Goal: Task Accomplishment & Management: Manage account settings

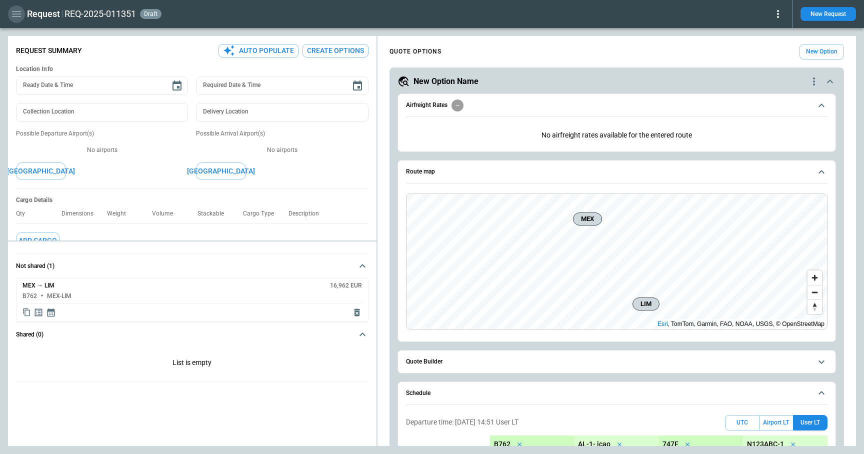
click at [15, 17] on icon "button" at bounding box center [16, 14] width 9 height 6
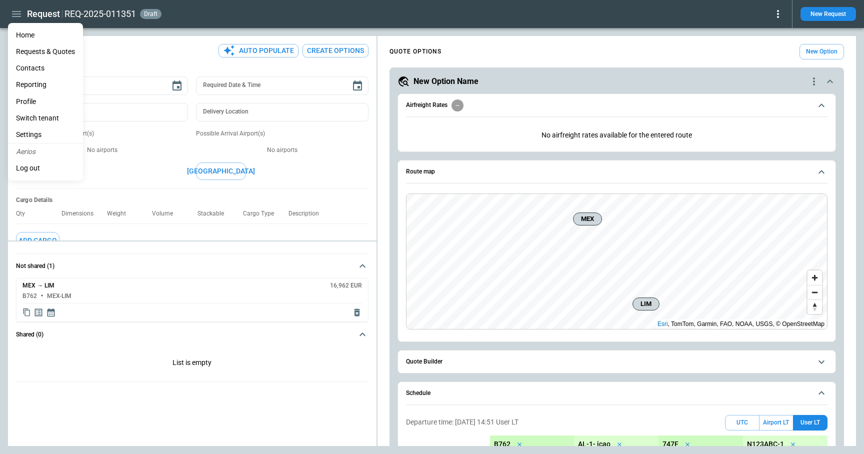
click at [44, 134] on li "Settings" at bounding box center [45, 135] width 75 height 17
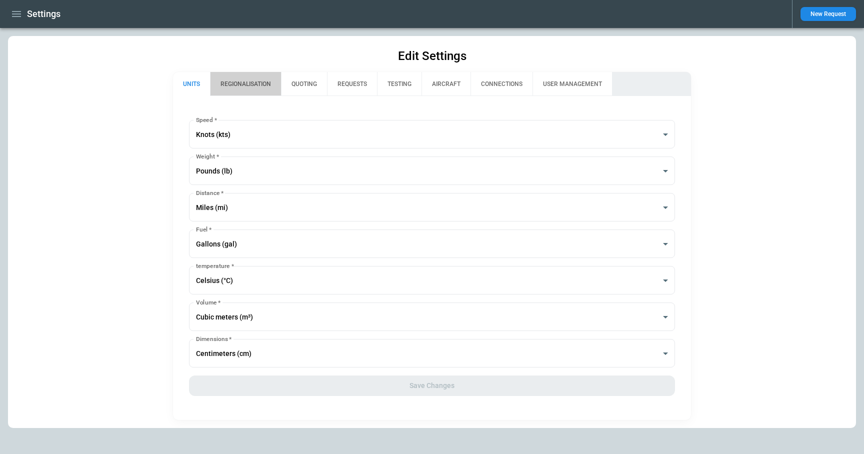
click at [260, 82] on button "REGIONALISATION" at bounding box center [245, 84] width 71 height 24
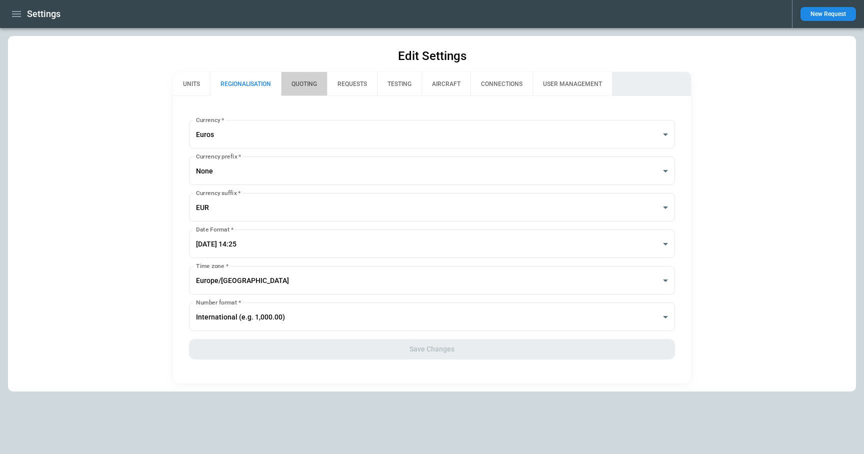
click at [318, 79] on button "QUOTING" at bounding box center [304, 84] width 46 height 24
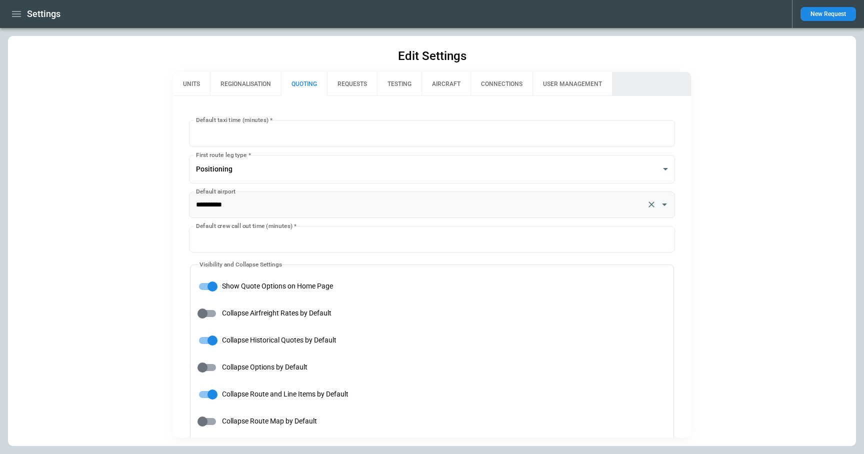
type input "**********"
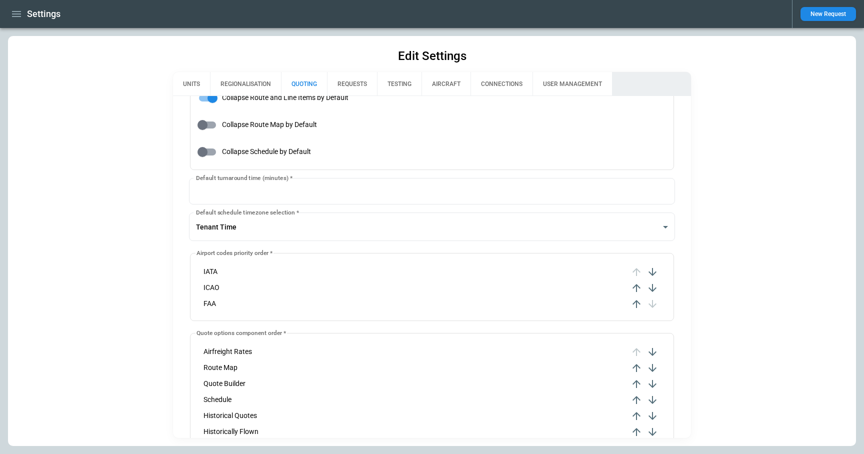
scroll to position [303, 0]
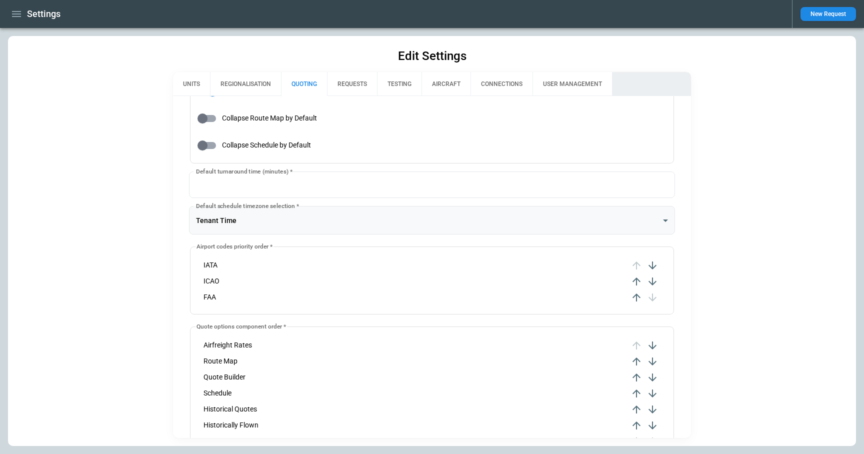
click at [278, 219] on body "**********" at bounding box center [432, 227] width 864 height 454
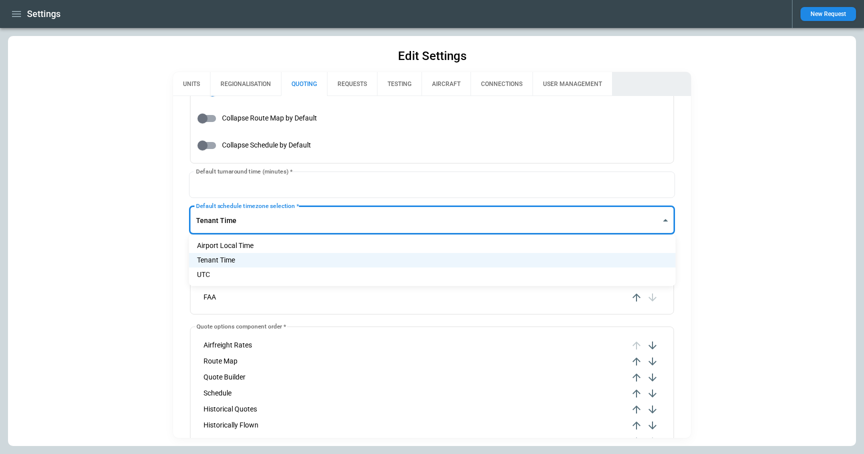
click at [254, 274] on li "UTC" at bounding box center [432, 275] width 487 height 15
type input "***"
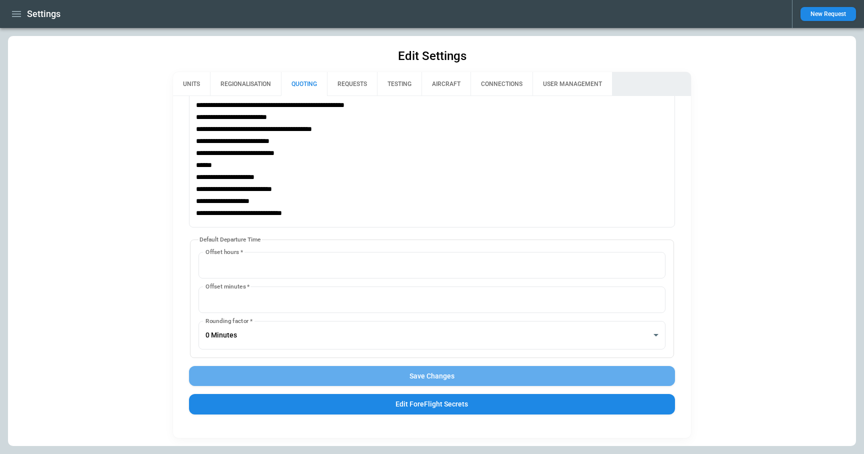
click at [371, 380] on button "Save Changes" at bounding box center [432, 376] width 487 height 21
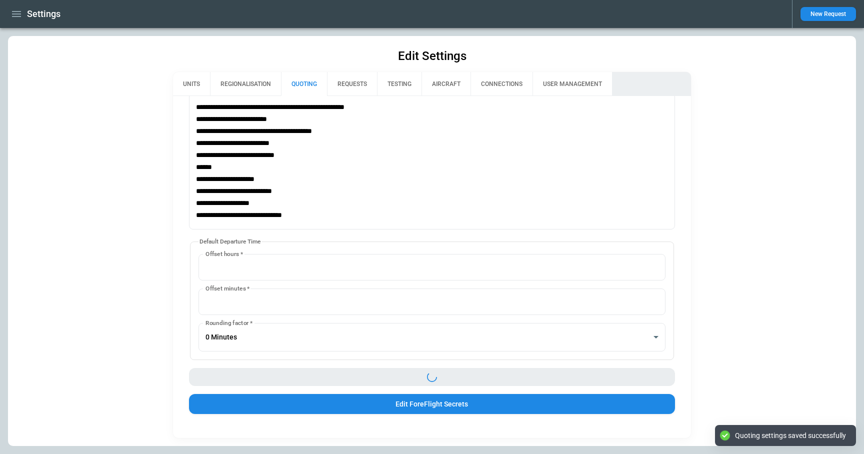
click at [16, 13] on icon "button" at bounding box center [17, 14] width 12 height 12
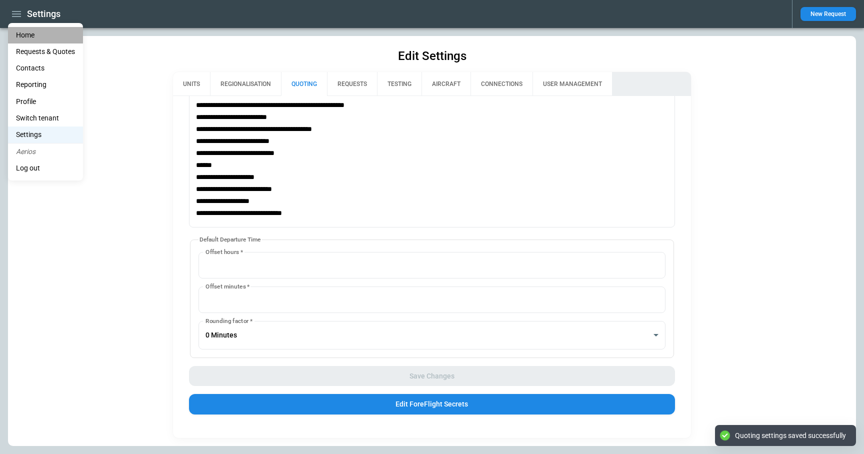
click at [25, 36] on li "Home" at bounding box center [45, 35] width 75 height 17
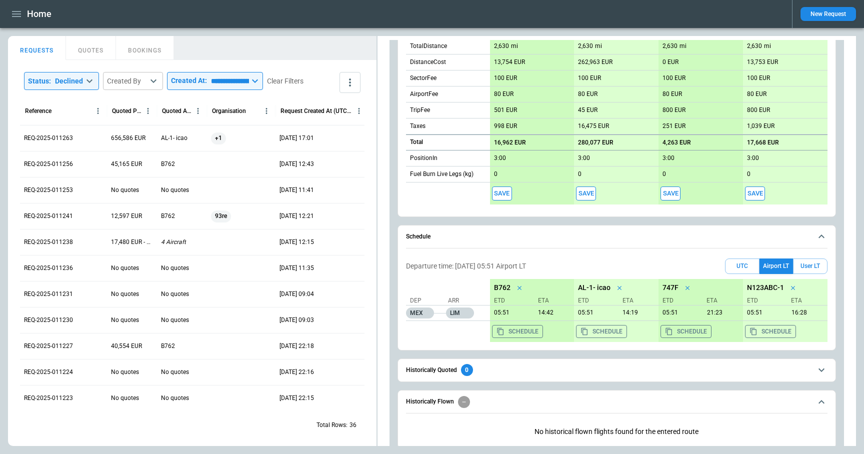
scroll to position [586, 0]
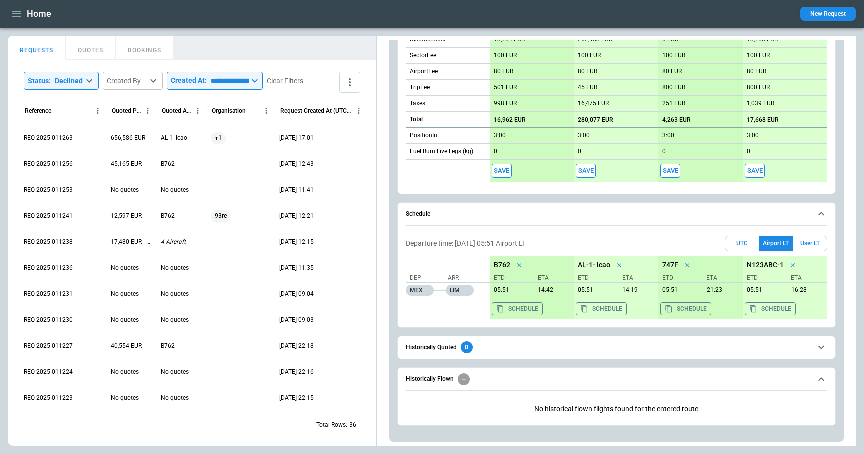
click at [506, 170] on button "Save" at bounding box center [502, 171] width 20 height 15
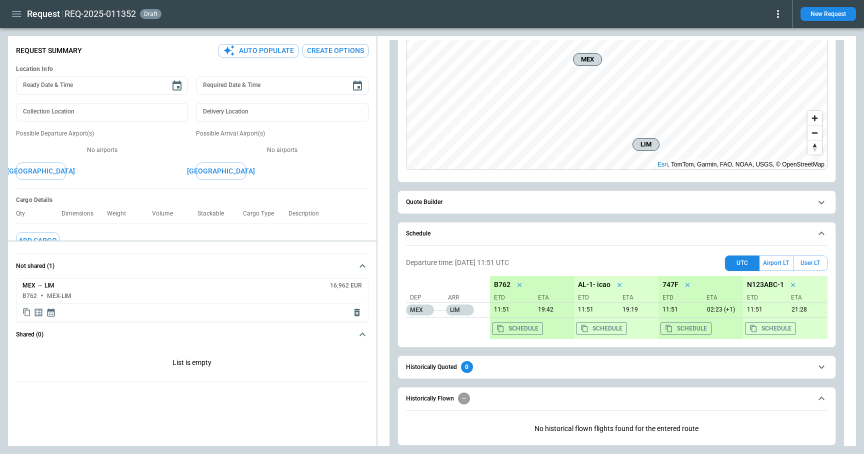
scroll to position [179, 0]
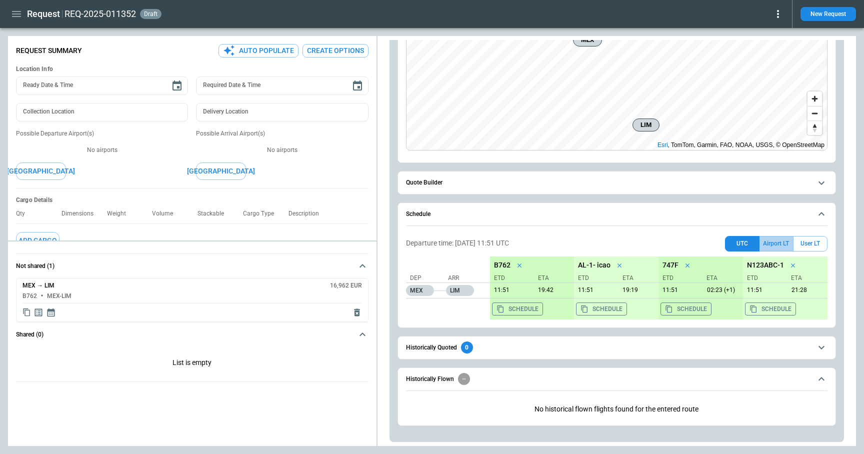
click at [773, 242] on button "Airport LT" at bounding box center [777, 244] width 34 height 16
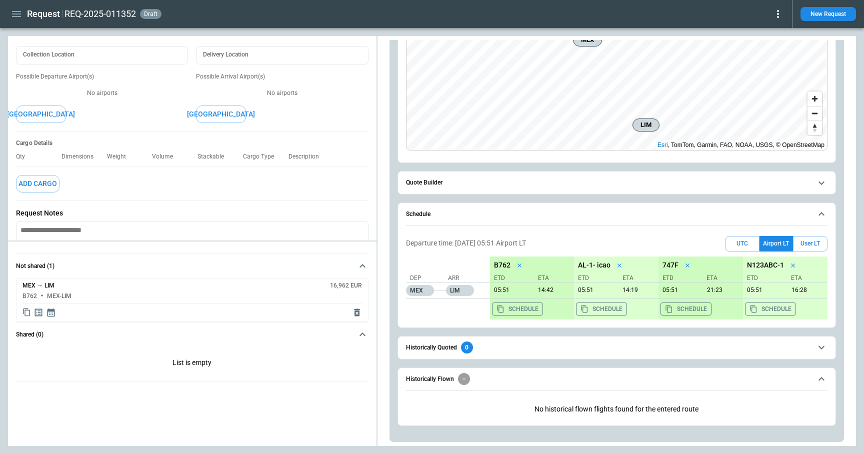
scroll to position [143, 0]
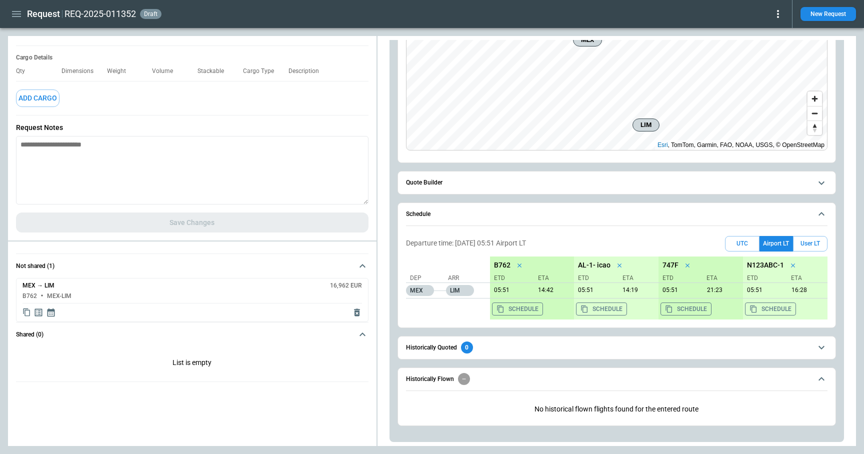
type textarea "*"
click at [104, 177] on textarea at bounding box center [192, 170] width 353 height 69
paste textarea "**********"
type textarea "**********"
type textarea "*"
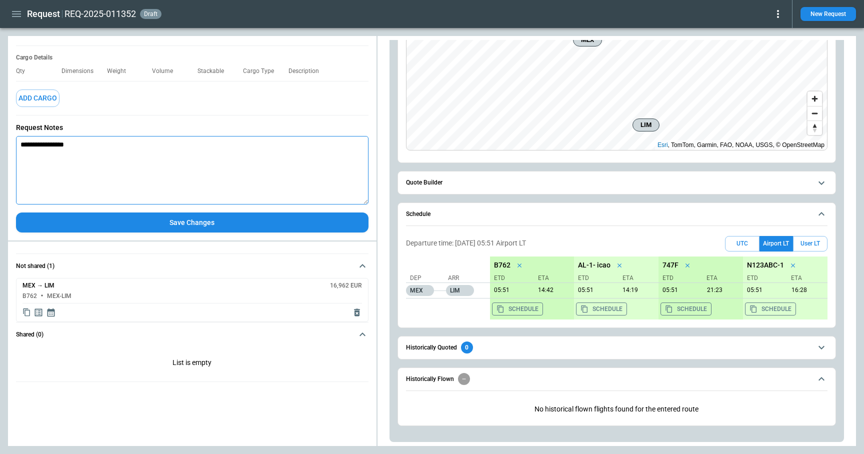
scroll to position [0, 0]
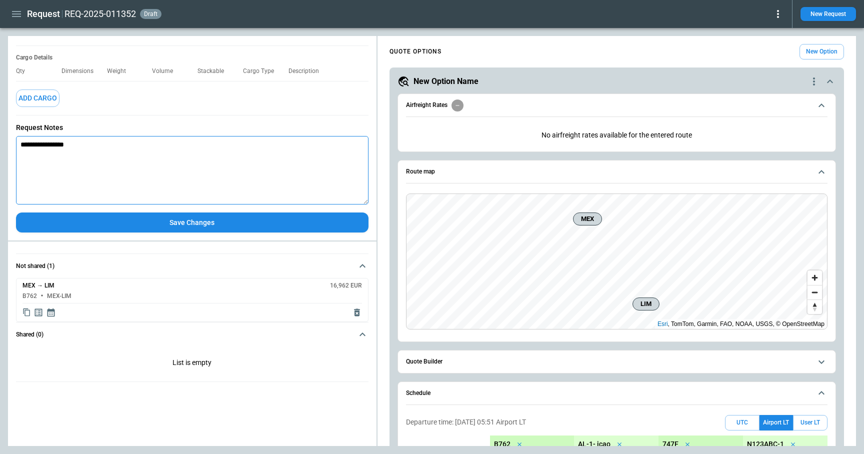
type textarea "**********"
type textarea "*"
click at [19, 12] on icon "button" at bounding box center [16, 14] width 9 height 6
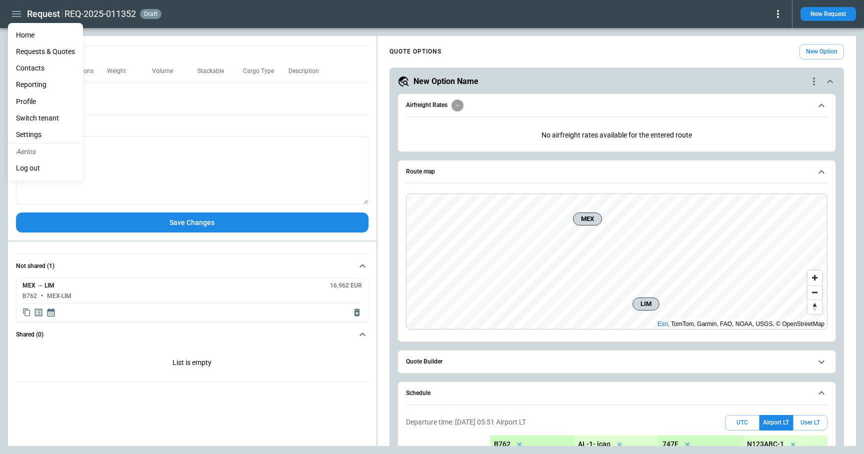
click at [32, 28] on li "Home" at bounding box center [45, 35] width 75 height 17
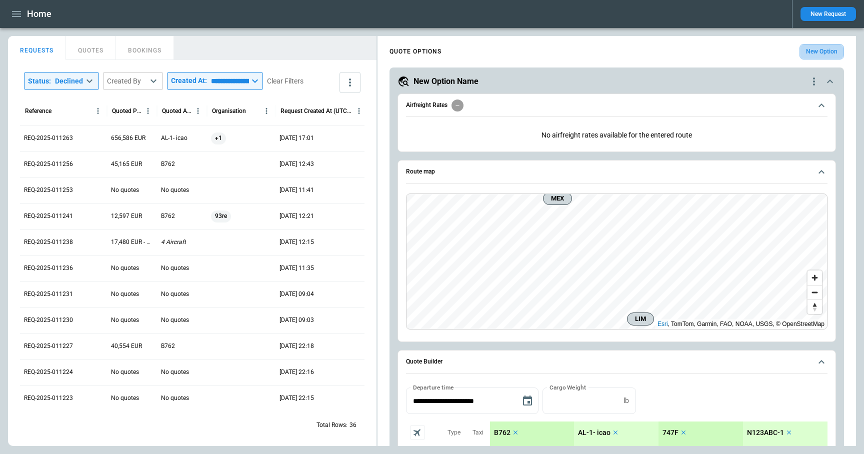
click at [828, 54] on button "New Option" at bounding box center [822, 52] width 45 height 16
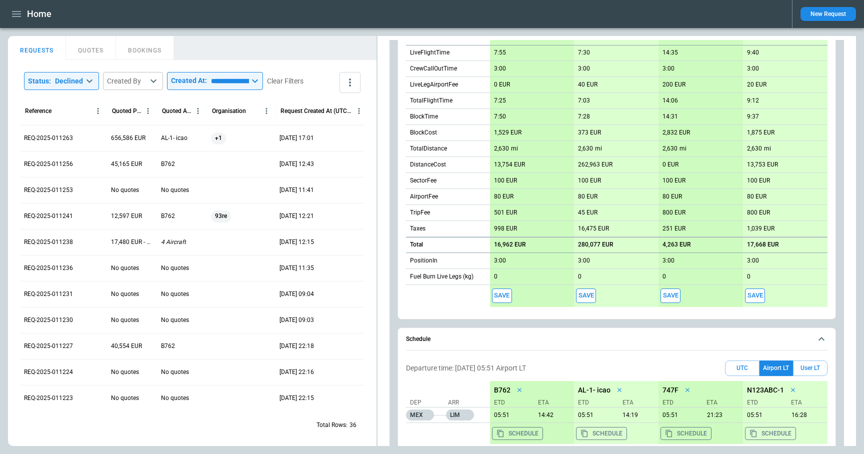
scroll to position [1131, 0]
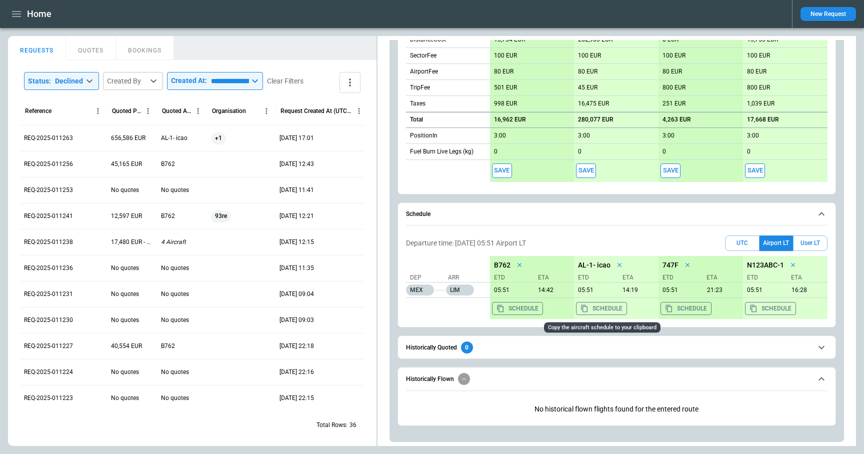
click at [613, 309] on button "Schedule" at bounding box center [601, 308] width 51 height 13
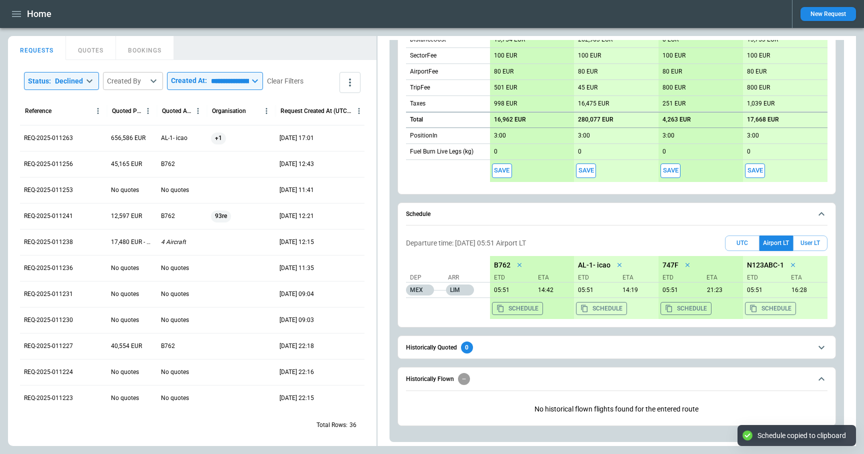
click at [586, 172] on button "Save" at bounding box center [586, 171] width 20 height 15
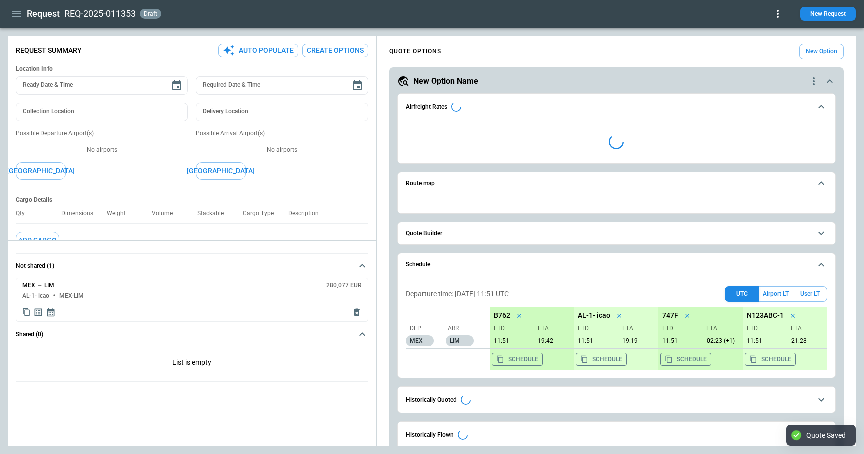
type textarea "*"
type input "**********"
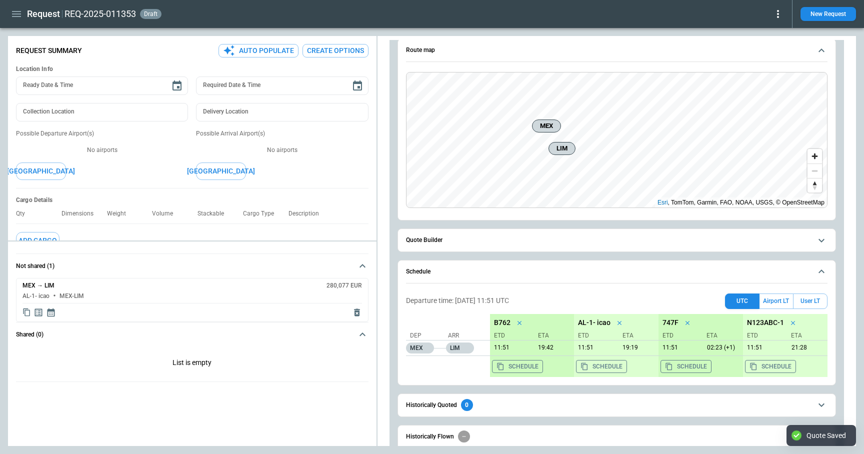
scroll to position [179, 0]
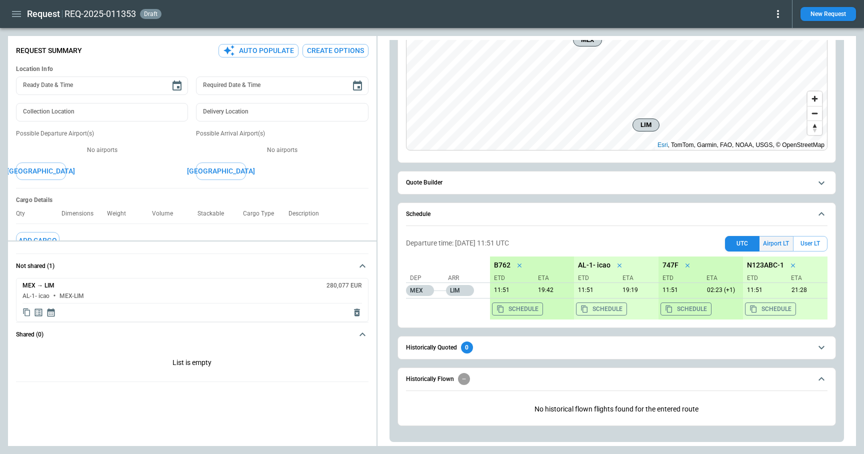
click at [780, 242] on button "Airport LT" at bounding box center [777, 244] width 34 height 16
click at [51, 313] on icon "Display quote schedule" at bounding box center [52, 313] width 8 height 9
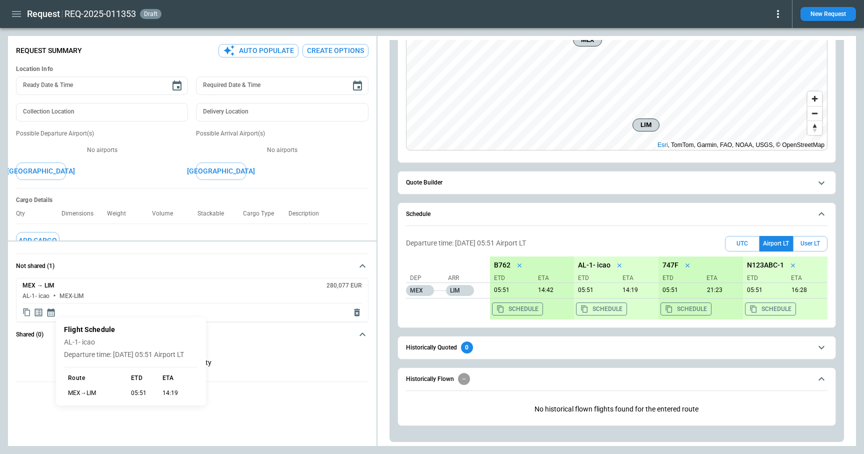
click at [168, 395] on p "14:19" at bounding box center [179, 393] width 32 height 9
